Goal: Navigation & Orientation: Find specific page/section

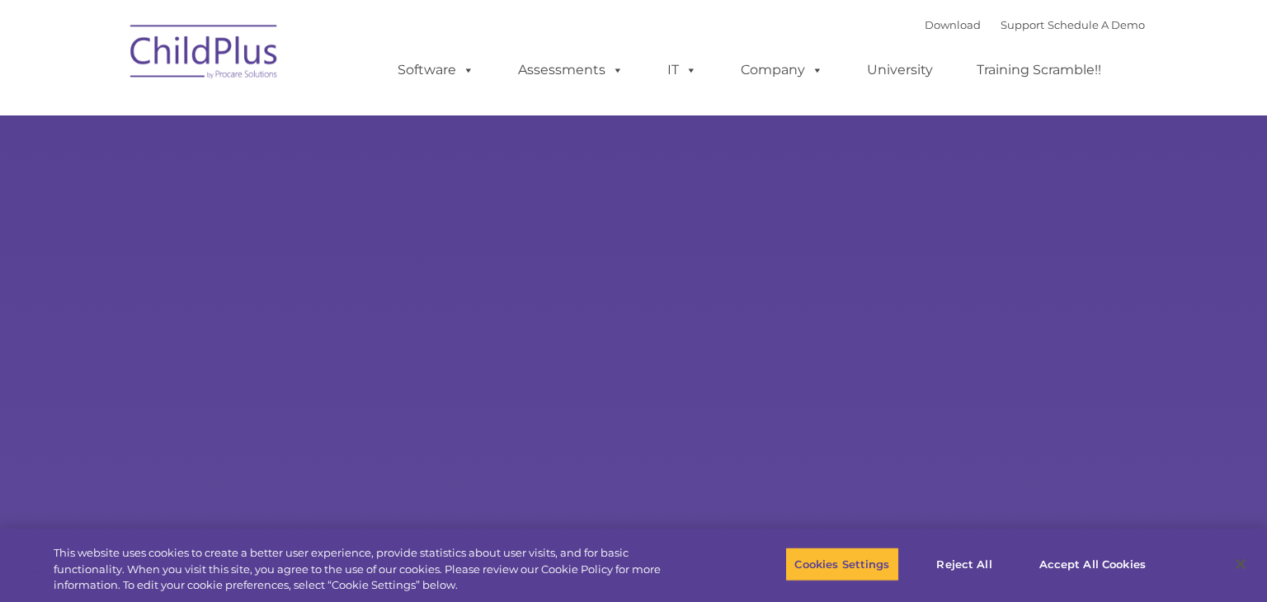
select select "MEDIUM"
type input ""
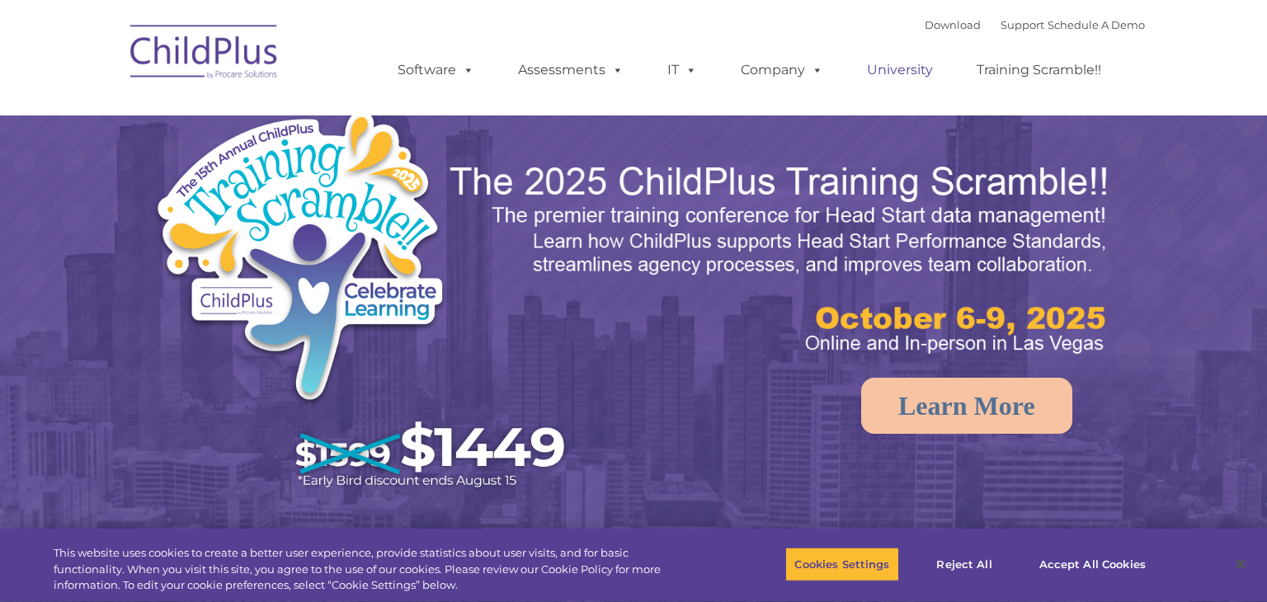
select select "MEDIUM"
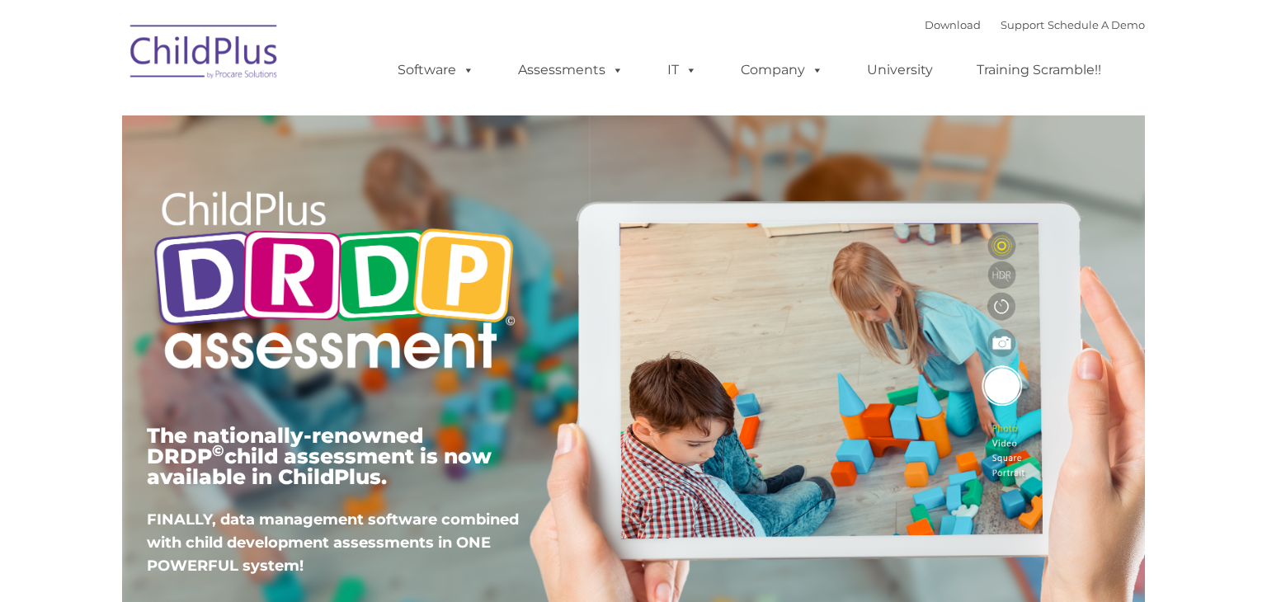
type input ""
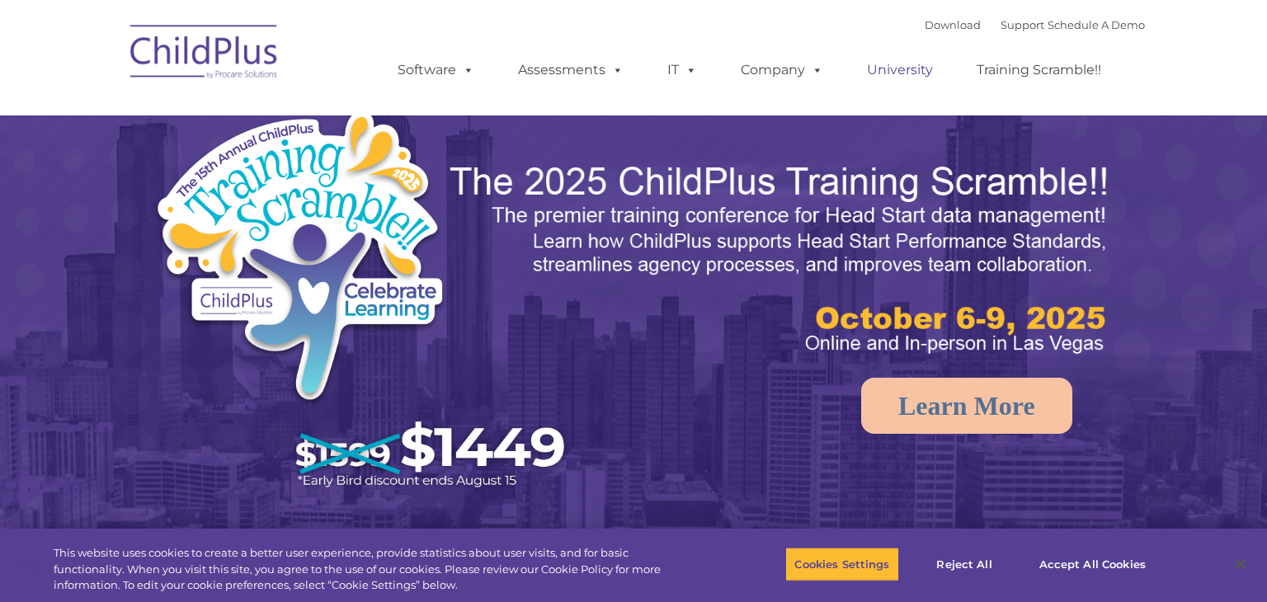
select select "MEDIUM"
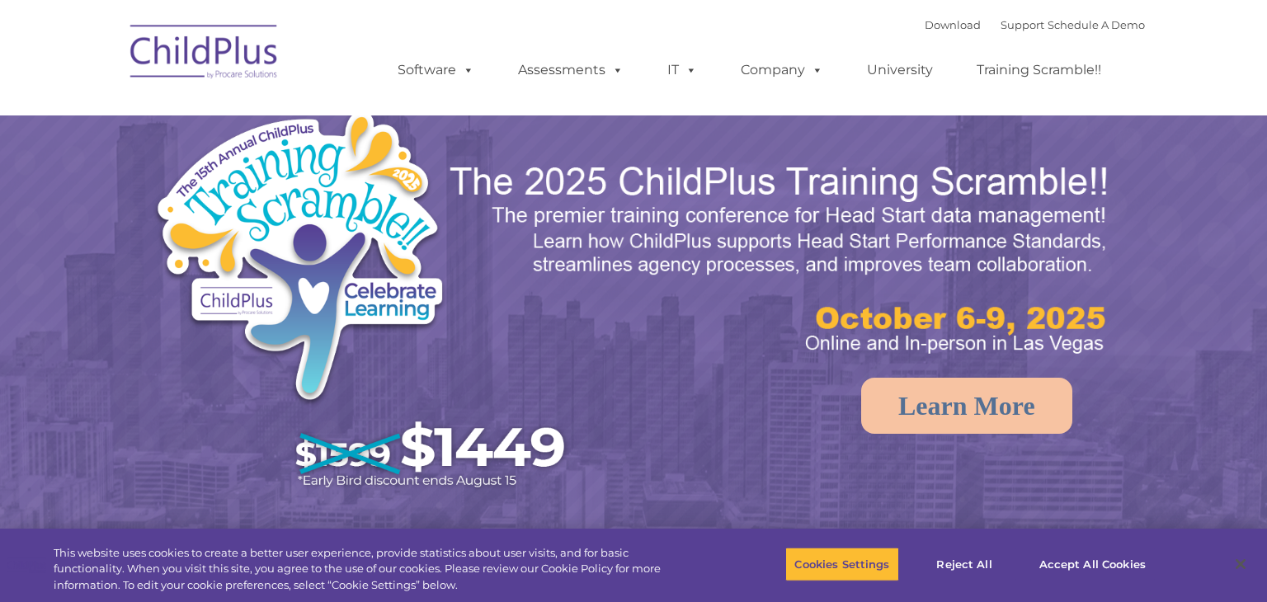
select select "MEDIUM"
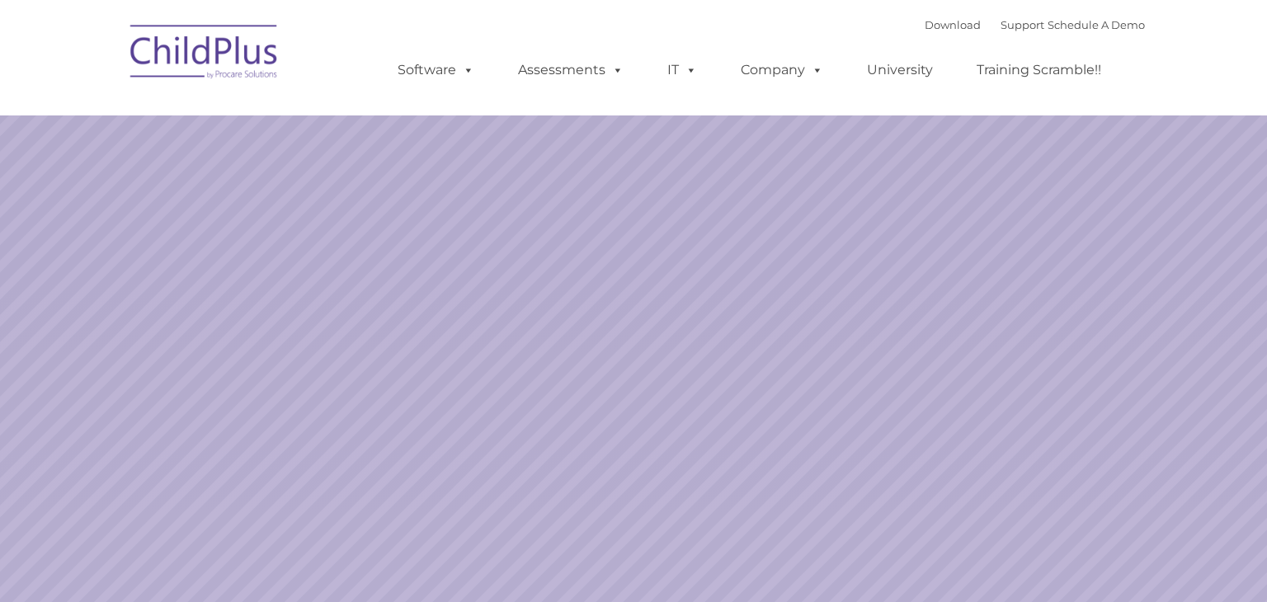
select select "MEDIUM"
